Goal: Task Accomplishment & Management: Manage account settings

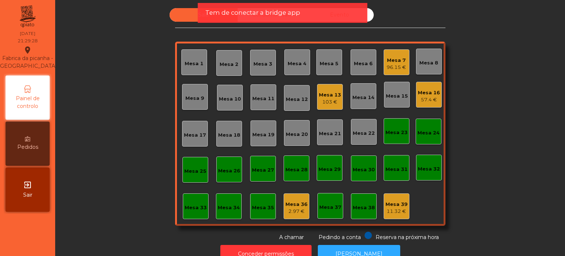
scroll to position [20, 0]
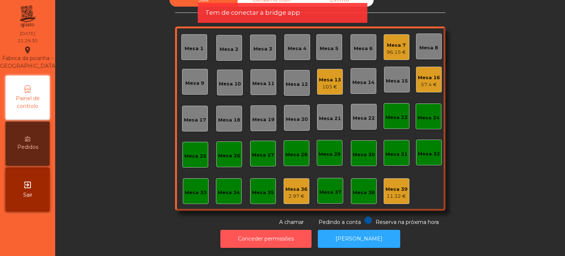
click at [288, 237] on button "Conceder permissões" at bounding box center [265, 239] width 91 height 18
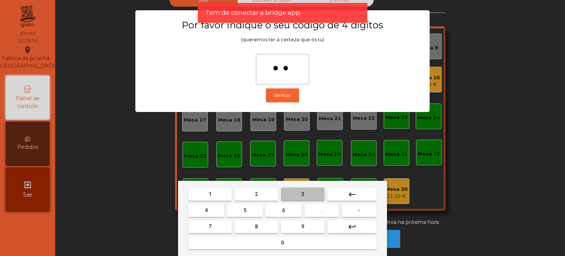
type input "***"
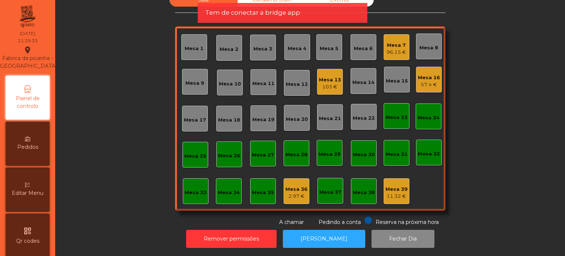
click at [31, 206] on div "Editar Menu" at bounding box center [28, 189] width 44 height 44
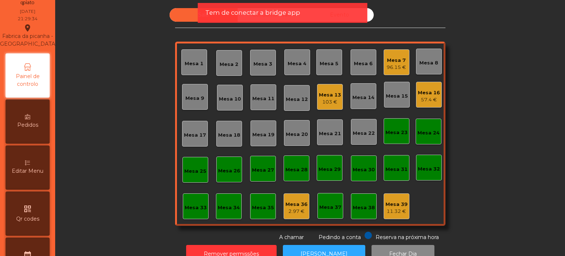
select select "*"
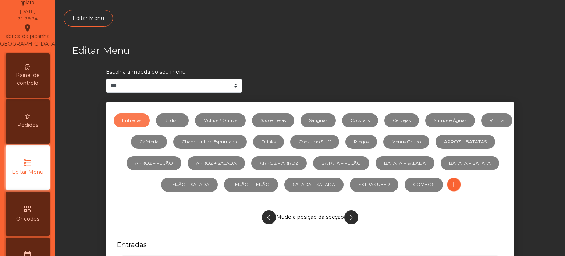
scroll to position [69, 0]
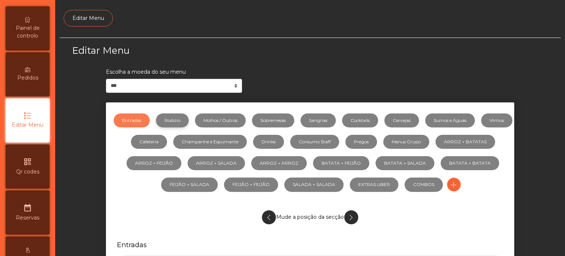
click at [187, 117] on link "Rodizio" at bounding box center [172, 120] width 33 height 14
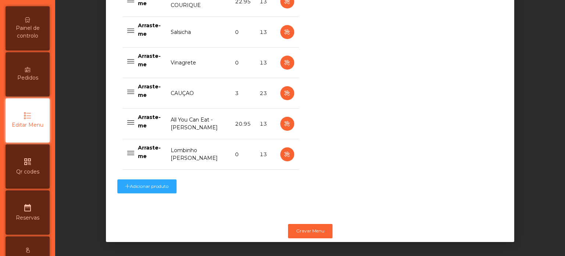
scroll to position [653, 0]
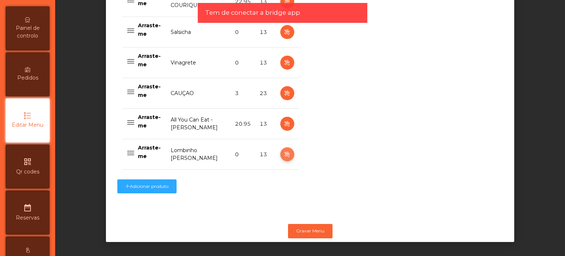
click at [283, 150] on icon "button" at bounding box center [287, 154] width 8 height 9
select select "**"
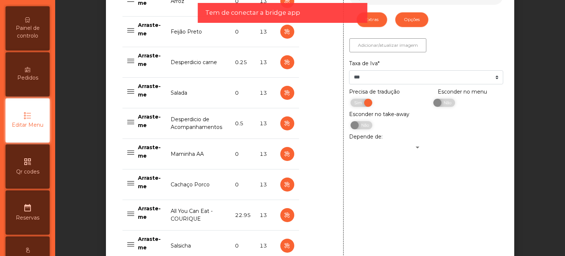
scroll to position [389, 0]
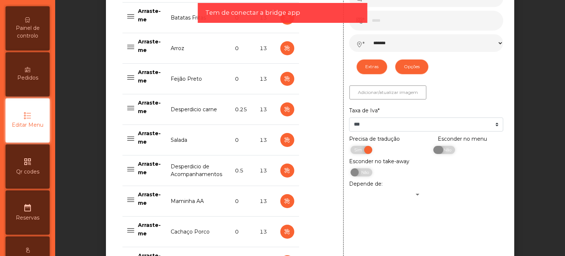
click at [439, 148] on span "Não" at bounding box center [446, 150] width 18 height 8
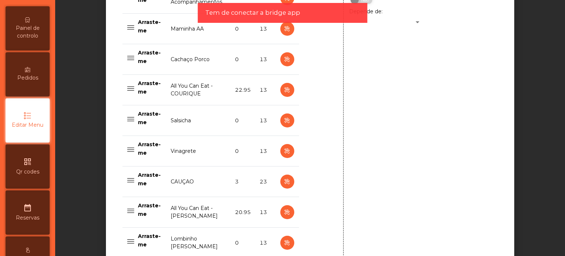
scroll to position [653, 0]
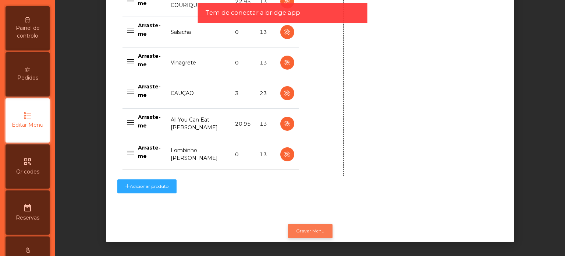
click at [312, 225] on button "Gravar Menu" at bounding box center [310, 231] width 45 height 14
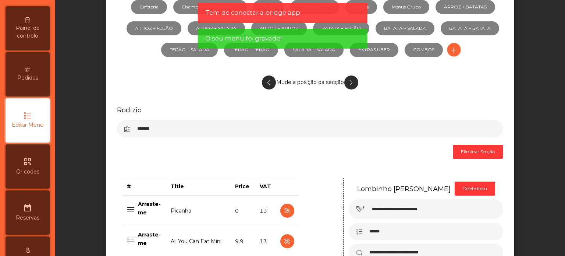
scroll to position [0, 0]
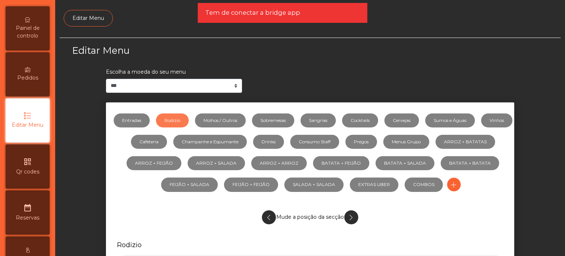
click at [247, 13] on span "Tem de conectar a bridge app" at bounding box center [252, 12] width 95 height 9
click at [145, 121] on link "Entradas" at bounding box center [132, 120] width 36 height 14
select select "**"
click at [26, 40] on span "Painel de controlo" at bounding box center [27, 31] width 40 height 15
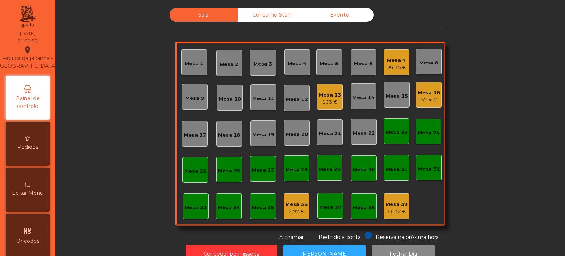
click at [99, 120] on div "Sala Consumo Staff Evento [GEOGRAPHIC_DATA] 3 Mesa 4 Mesa 5 Mesa 6 Mesa 7 96.15…" at bounding box center [310, 124] width 490 height 233
